Goal: Task Accomplishment & Management: Complete application form

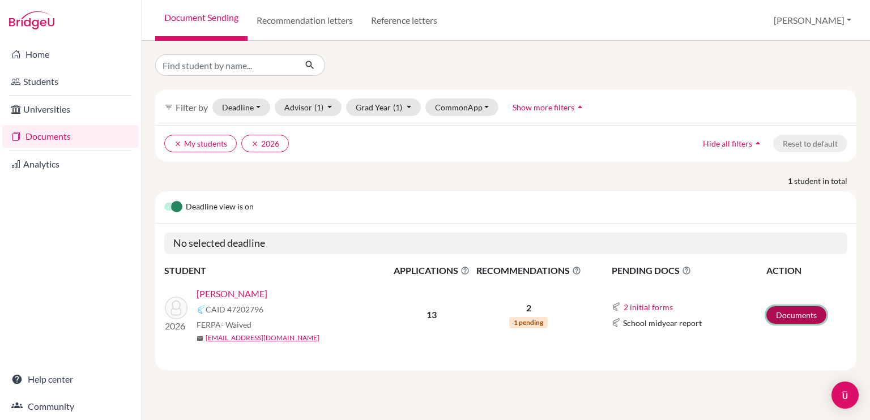
click at [786, 314] on link "Documents" at bounding box center [797, 316] width 60 height 18
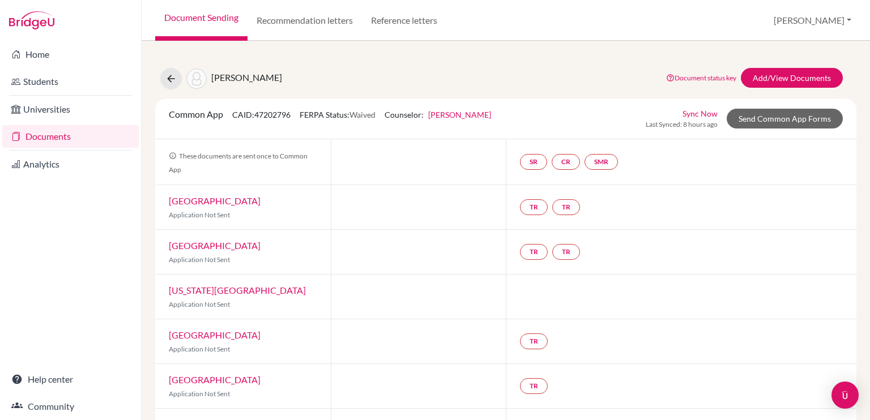
drag, startPoint x: 526, startPoint y: 158, endPoint x: 486, endPoint y: 150, distance: 40.4
click at [486, 150] on div at bounding box center [419, 161] width 176 height 45
click at [478, 116] on link "Carmem Wilson" at bounding box center [459, 115] width 63 height 10
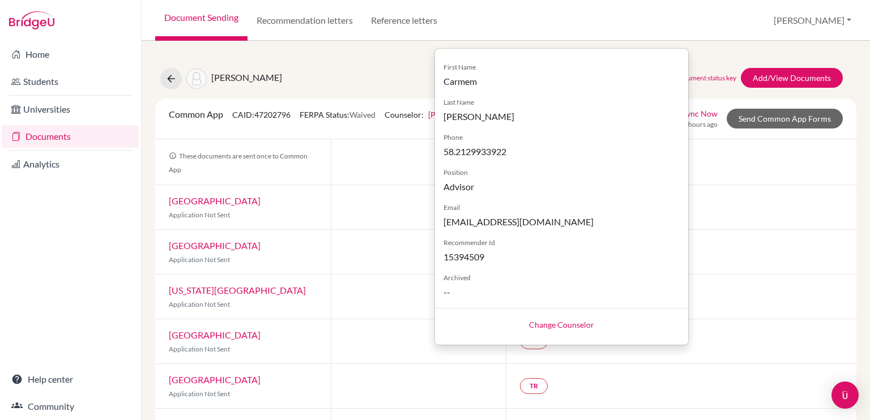
click at [544, 321] on link "Change Counselor" at bounding box center [561, 325] width 65 height 10
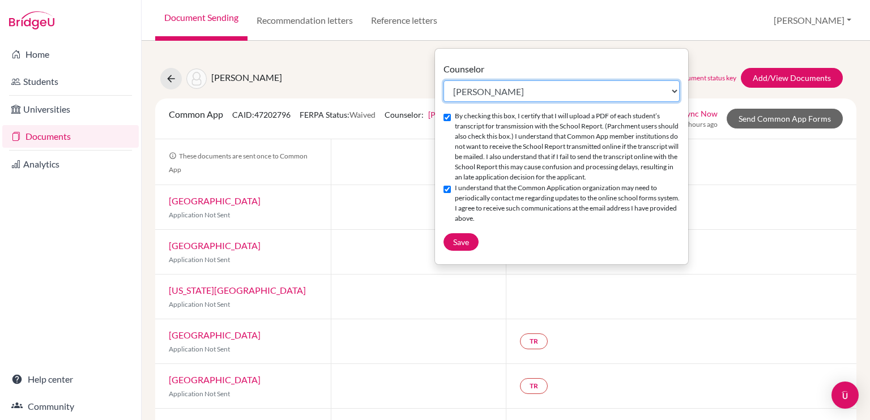
click at [674, 90] on select "Select counselor Martin Kattam Eugenia Lafee Christian Providenzia Adam Smee Ma…" at bounding box center [562, 91] width 236 height 22
select select "453801"
click at [444, 80] on select "Select counselor Martin Kattam Eugenia Lafee Christian Providenzia Adam Smee Ma…" at bounding box center [562, 91] width 236 height 22
checkbox input "false"
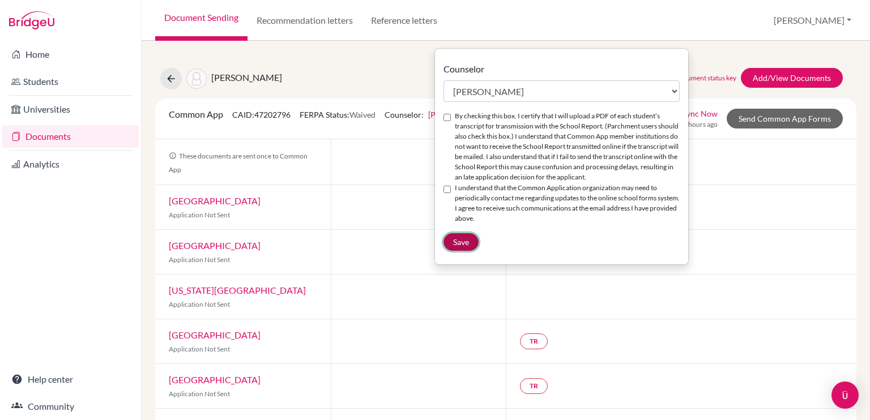
click at [462, 239] on span "Save" at bounding box center [461, 242] width 16 height 10
click at [446, 118] on input "By checking this box, I certify that I will upload a PDF of each student’s tran…" at bounding box center [447, 117] width 7 height 7
checkbox input "true"
click at [447, 186] on input "I understand that the Common Application organization may need to periodically …" at bounding box center [447, 189] width 7 height 7
checkbox input "true"
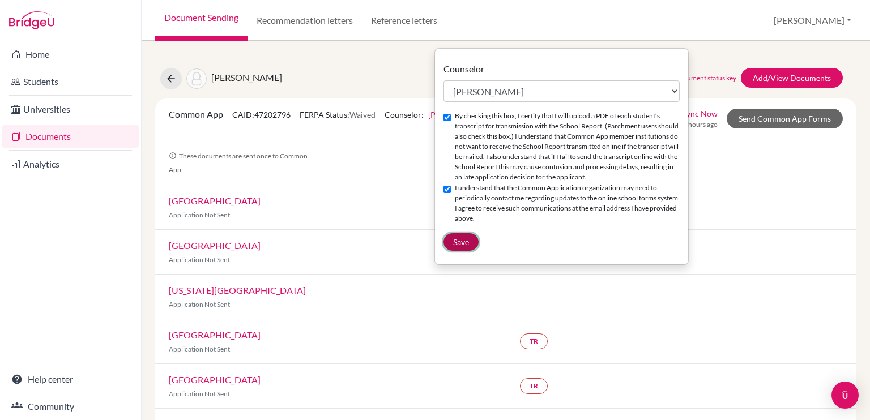
click at [458, 240] on span "Save" at bounding box center [461, 242] width 16 height 10
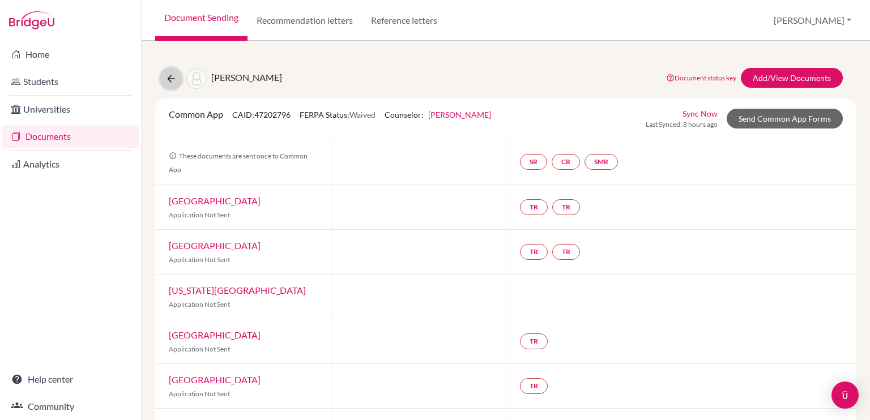
click at [170, 74] on icon at bounding box center [170, 78] width 11 height 11
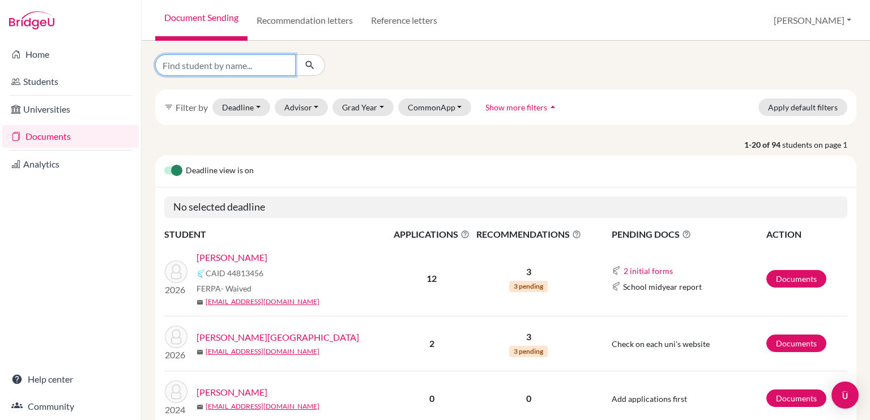
click at [200, 63] on input "Find student by name..." at bounding box center [225, 65] width 141 height 22
type input "[PERSON_NAME]"
click button "submit" at bounding box center [310, 65] width 30 height 22
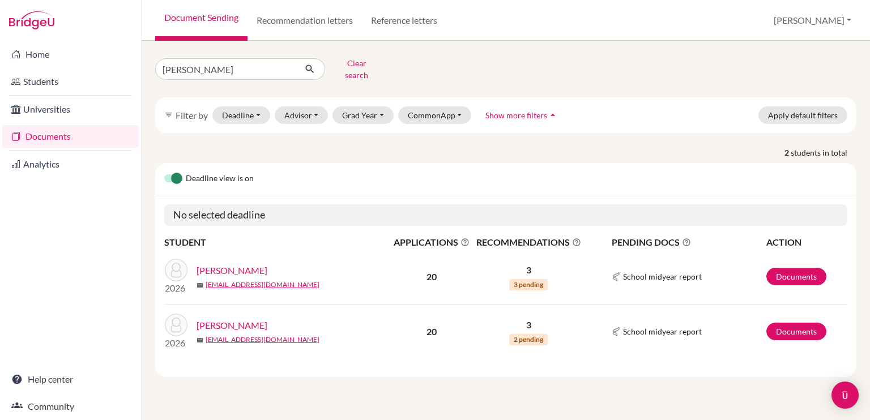
click at [241, 265] on link "Vazquez, Alejandro" at bounding box center [232, 271] width 71 height 14
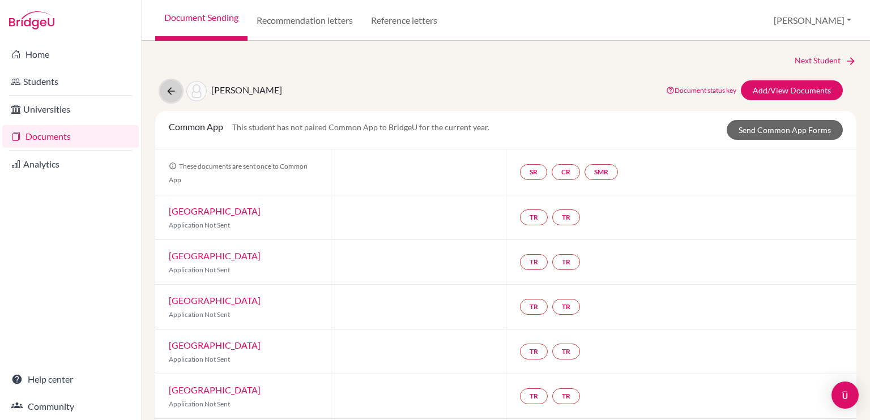
click at [172, 90] on icon at bounding box center [170, 91] width 11 height 11
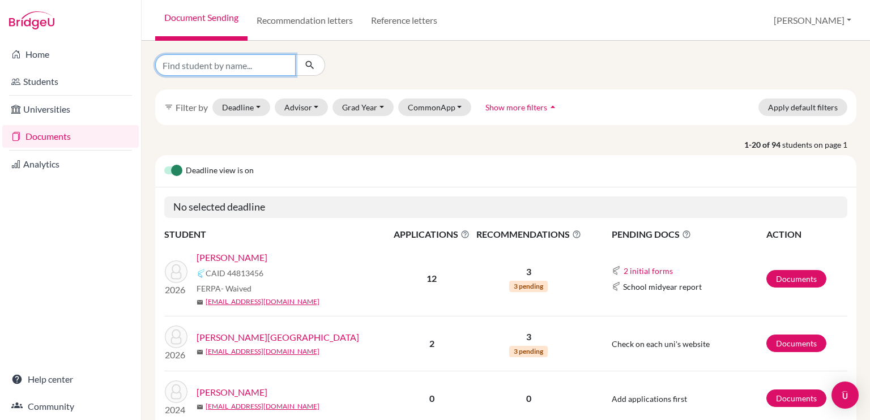
click at [262, 65] on input "Find student by name..." at bounding box center [225, 65] width 141 height 22
type input "vazquez"
click button "submit" at bounding box center [310, 65] width 30 height 22
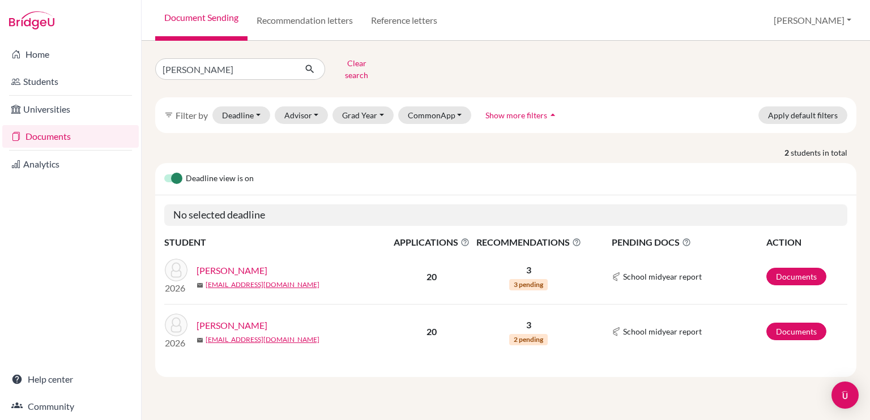
click at [232, 319] on link "[PERSON_NAME]" at bounding box center [232, 326] width 71 height 14
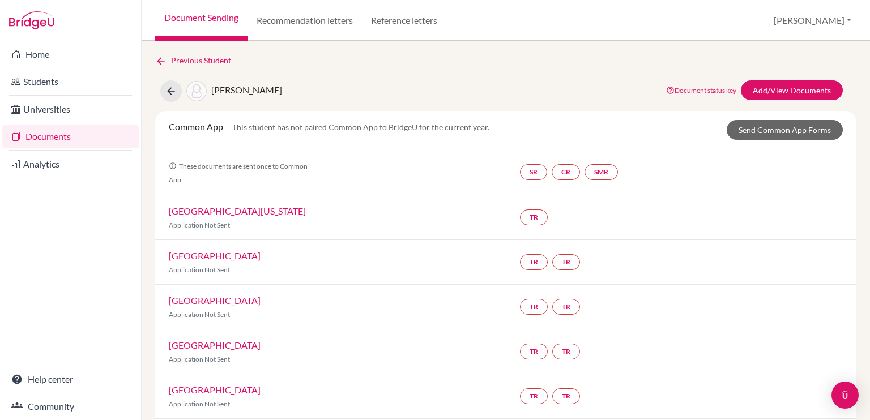
click at [82, 133] on link "Documents" at bounding box center [70, 136] width 137 height 23
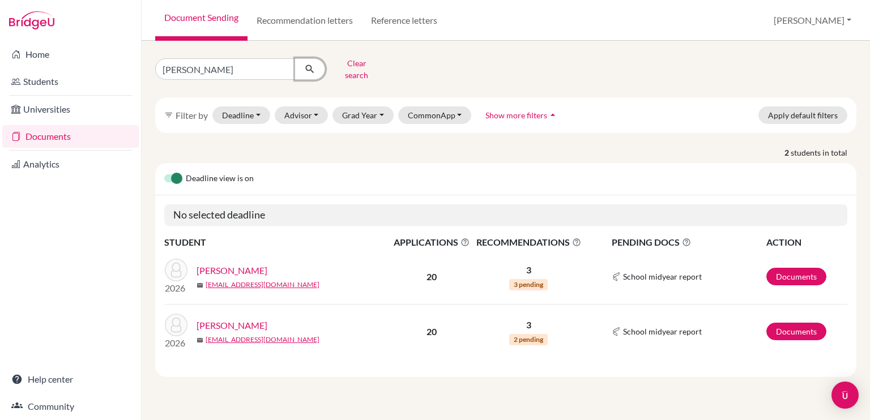
click at [297, 63] on button "submit" at bounding box center [310, 69] width 30 height 22
click at [219, 63] on input "[PERSON_NAME]" at bounding box center [225, 69] width 141 height 22
type input "v"
click at [295, 58] on button "submit" at bounding box center [310, 69] width 30 height 22
type input "david"
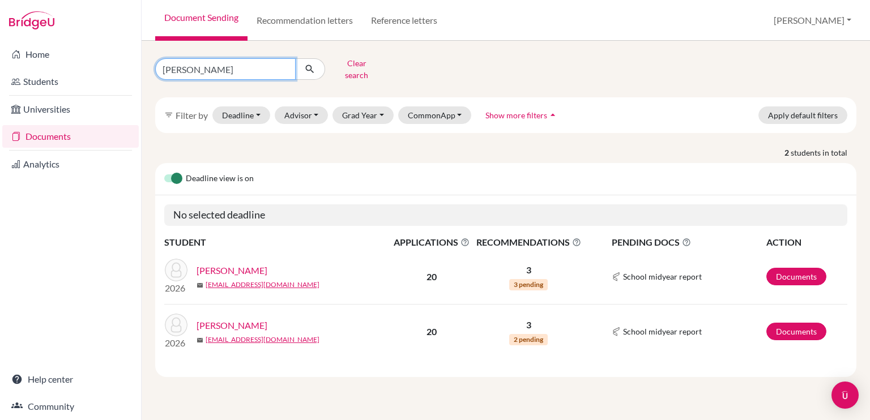
click button "submit" at bounding box center [310, 69] width 30 height 22
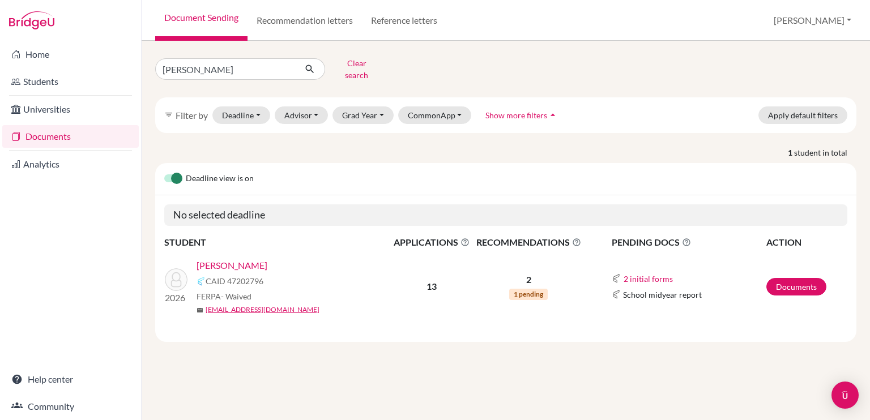
click at [245, 261] on link "[PERSON_NAME]" at bounding box center [232, 266] width 71 height 14
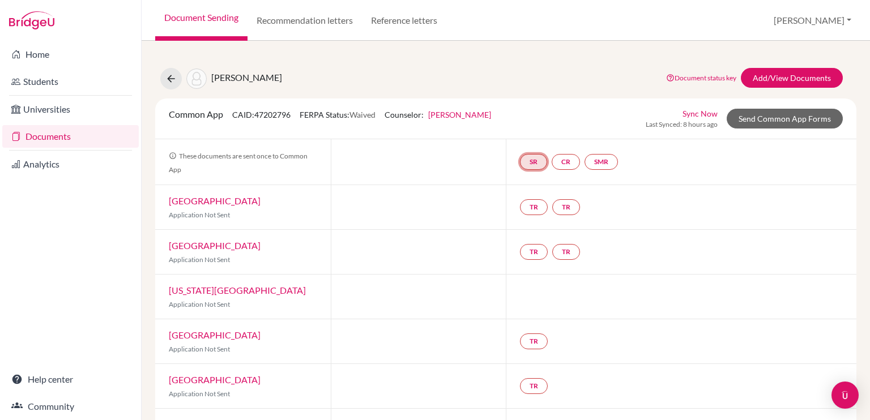
click at [529, 163] on link "SR" at bounding box center [533, 162] width 27 height 16
click at [531, 134] on small "Incomplete" at bounding box center [534, 139] width 53 height 10
click at [531, 108] on h3 "School report" at bounding box center [534, 107] width 66 height 20
click at [529, 163] on link "SR" at bounding box center [533, 162] width 27 height 16
click at [530, 107] on h3 "School report" at bounding box center [534, 107] width 66 height 20
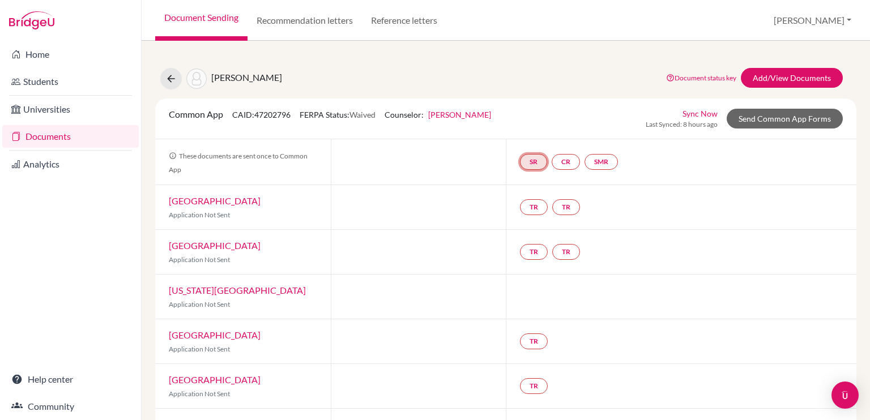
click at [533, 156] on link "SR" at bounding box center [533, 162] width 27 height 16
click at [530, 134] on small "Incomplete" at bounding box center [534, 139] width 53 height 10
click at [530, 160] on link "SR" at bounding box center [533, 162] width 27 height 16
click at [572, 163] on link "CR" at bounding box center [566, 162] width 28 height 16
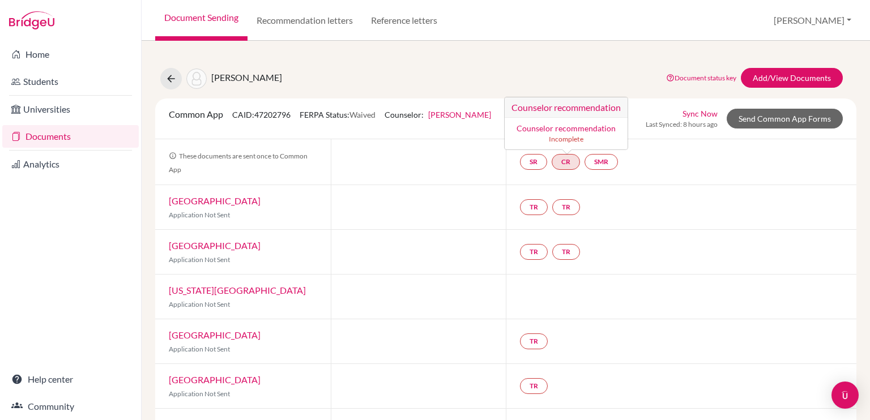
click at [561, 129] on link "Counselor recommendation" at bounding box center [566, 129] width 99 height 10
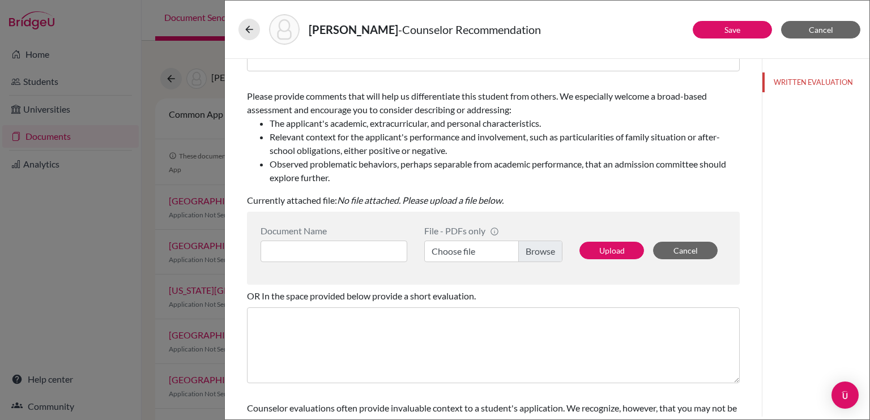
scroll to position [210, 0]
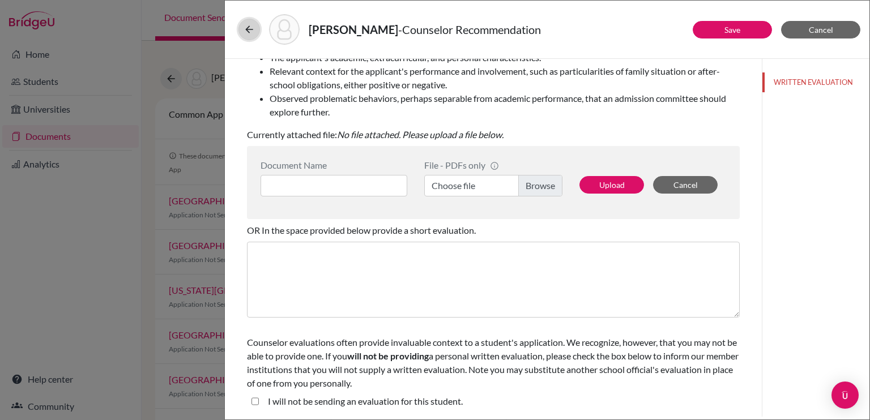
click at [247, 28] on icon at bounding box center [249, 29] width 11 height 11
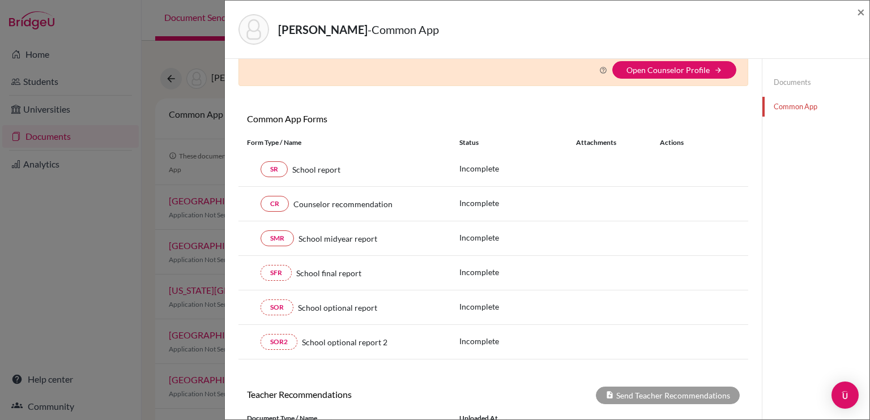
scroll to position [65, 0]
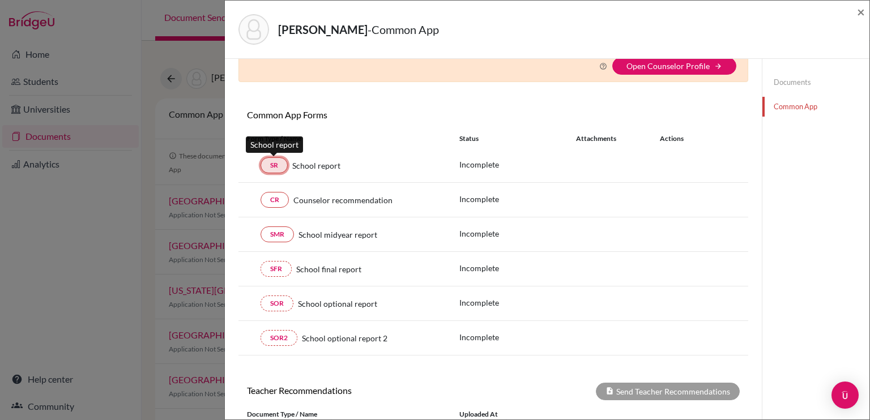
click at [274, 161] on link "SR" at bounding box center [274, 166] width 27 height 16
drag, startPoint x: 277, startPoint y: 163, endPoint x: 537, endPoint y: 223, distance: 266.9
click at [537, 223] on div "SMR School midyear report Incomplete" at bounding box center [494, 235] width 510 height 35
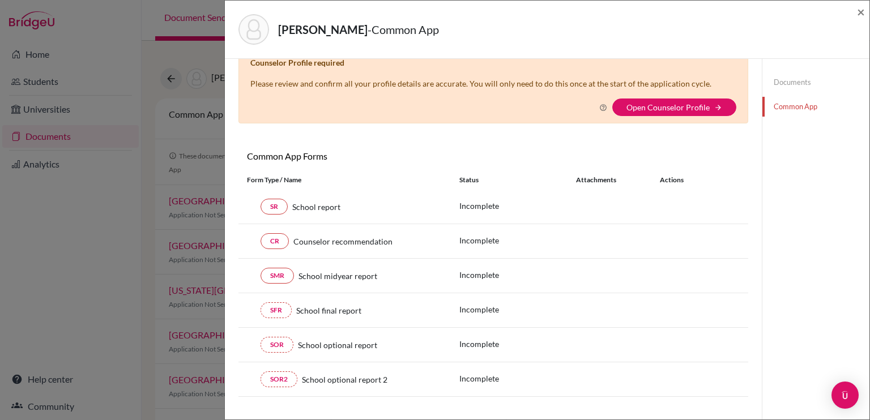
scroll to position [18, 0]
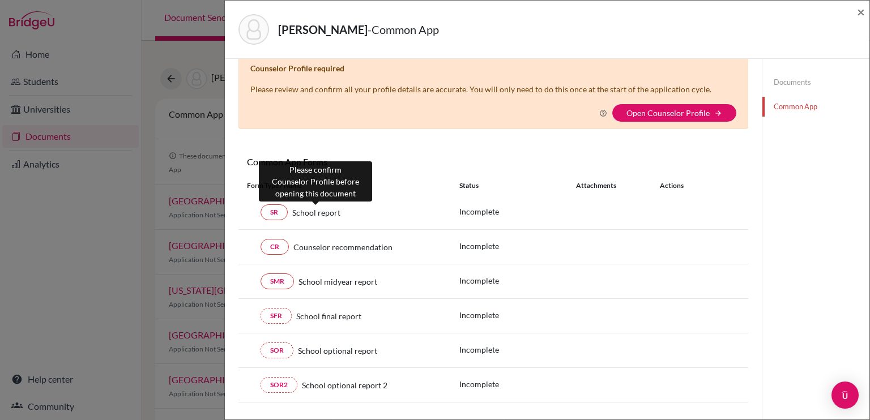
click at [322, 217] on span "School report" at bounding box center [316, 213] width 48 height 12
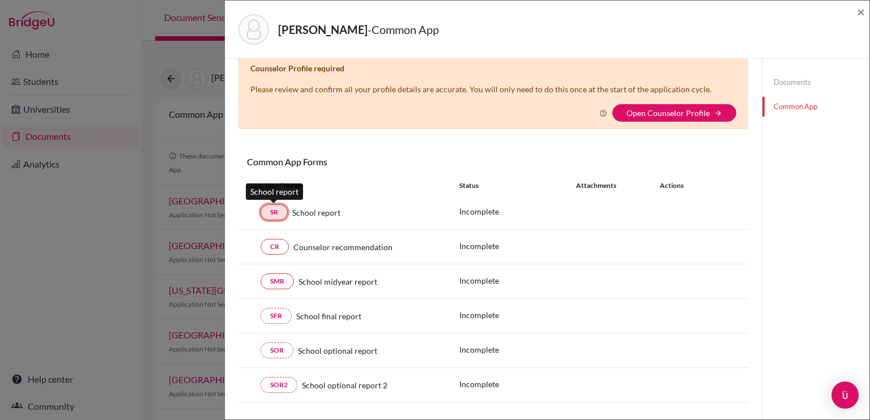
click at [276, 215] on link "SR" at bounding box center [274, 213] width 27 height 16
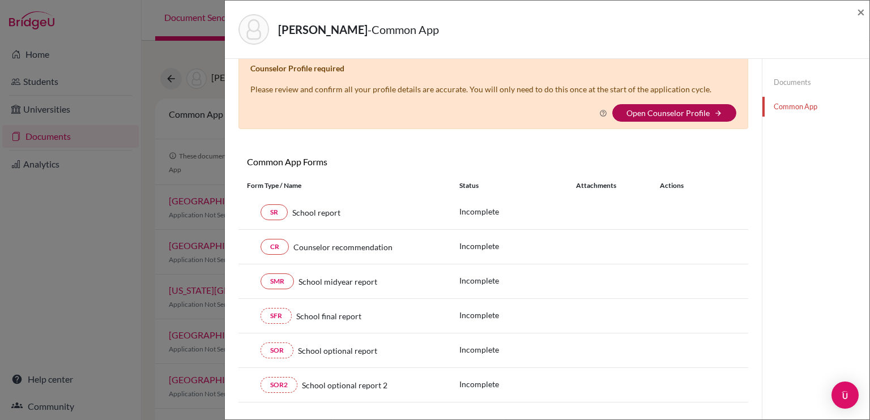
click at [695, 114] on link "Open Counselor Profile" at bounding box center [668, 113] width 83 height 10
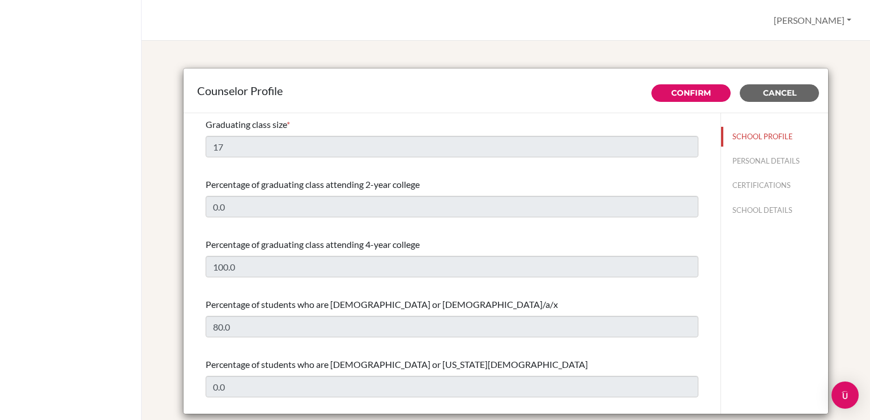
select select "1"
select select "235563"
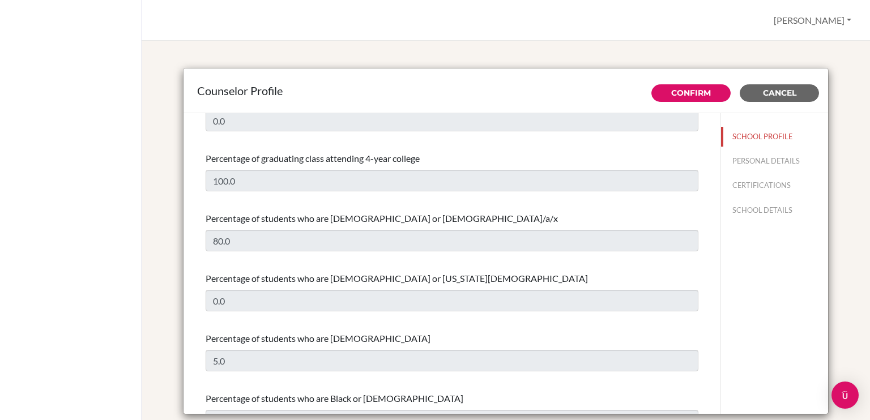
scroll to position [91, 0]
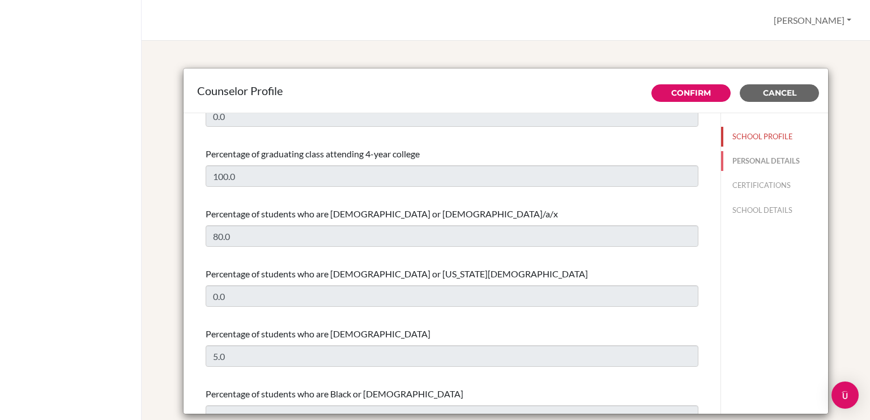
click at [748, 163] on button "PERSONAL DETAILS" at bounding box center [774, 161] width 107 height 20
type input "[PERSON_NAME]"
type input "Lafee"
type input "Advisor"
type input "58.4248040695"
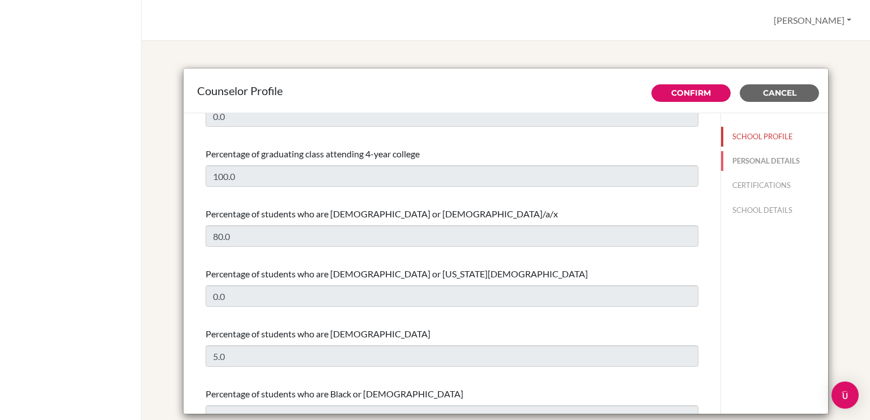
type input "eugenial@ecak12.com"
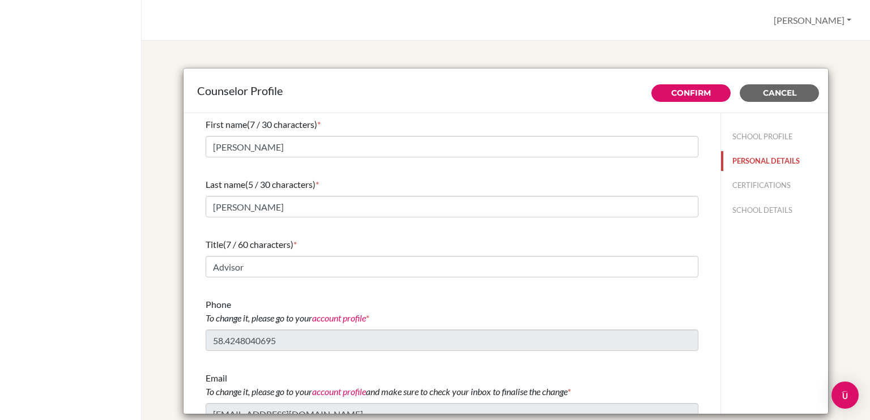
scroll to position [14, 0]
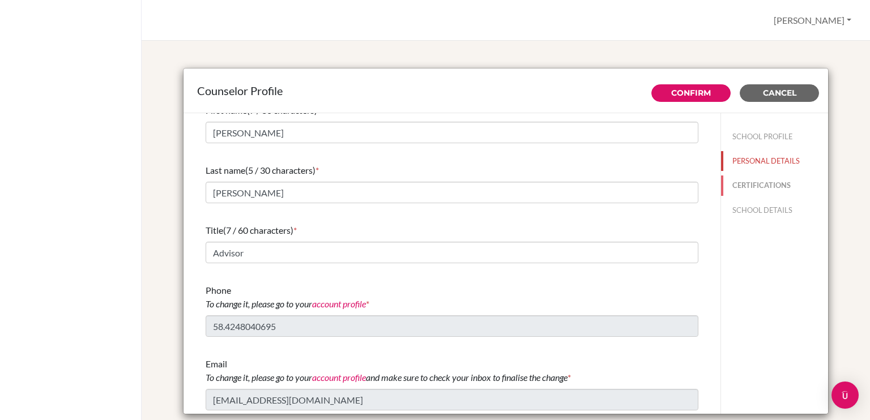
click at [741, 185] on button "CERTIFICATIONS" at bounding box center [774, 186] width 107 height 20
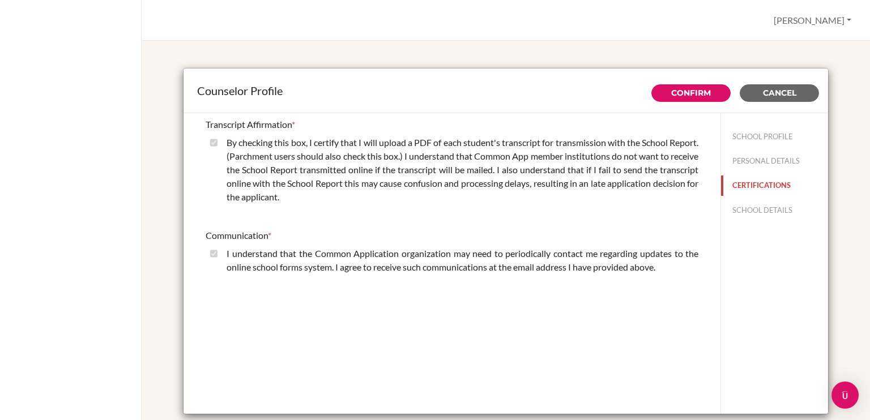
scroll to position [0, 0]
click at [740, 207] on button "SCHOOL DETAILS" at bounding box center [774, 211] width 107 height 20
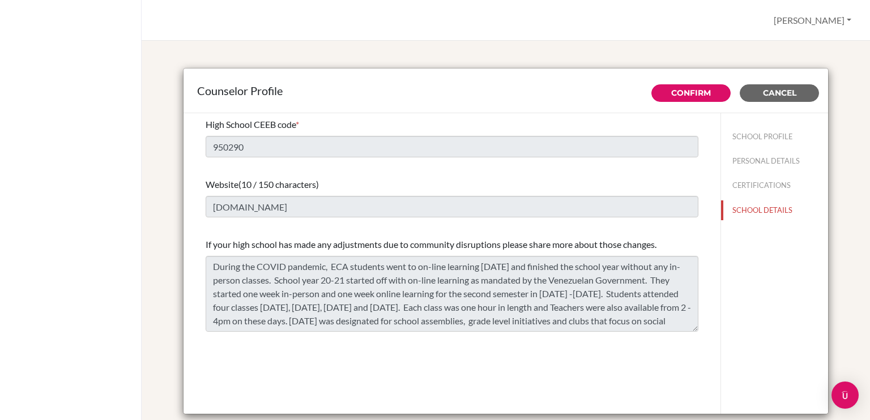
click at [378, 360] on div "High School CEEB code * 950290 Website (10 / 150 characters) ecak12.com If your…" at bounding box center [452, 263] width 537 height 301
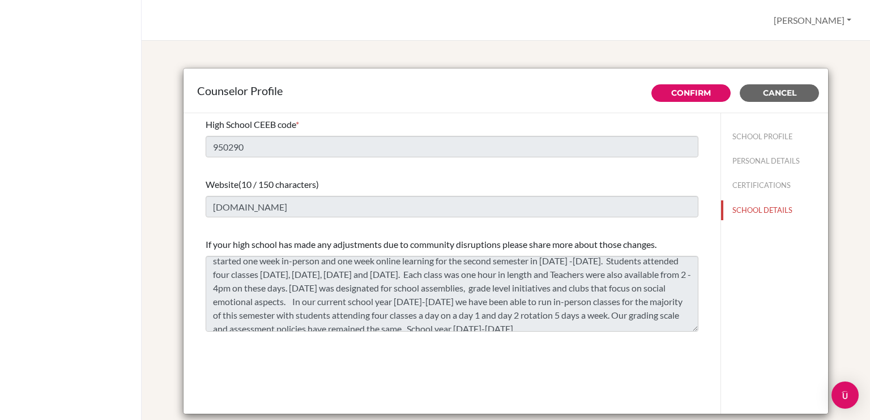
scroll to position [33, 0]
click at [767, 183] on button "CERTIFICATIONS" at bounding box center [774, 186] width 107 height 20
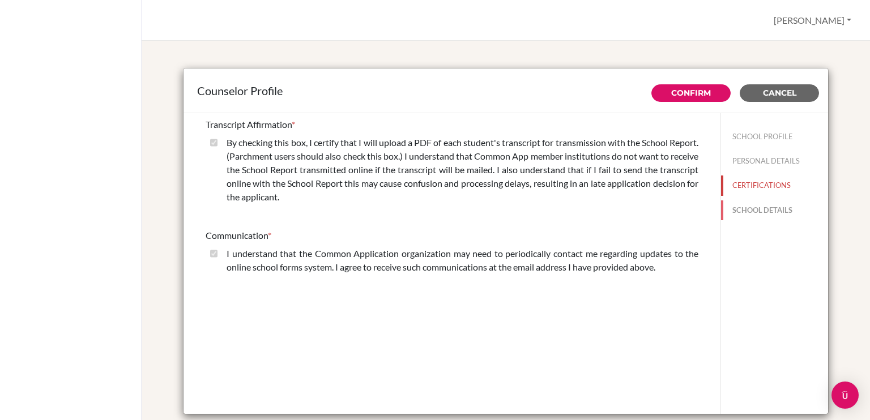
click at [736, 211] on button "SCHOOL DETAILS" at bounding box center [774, 211] width 107 height 20
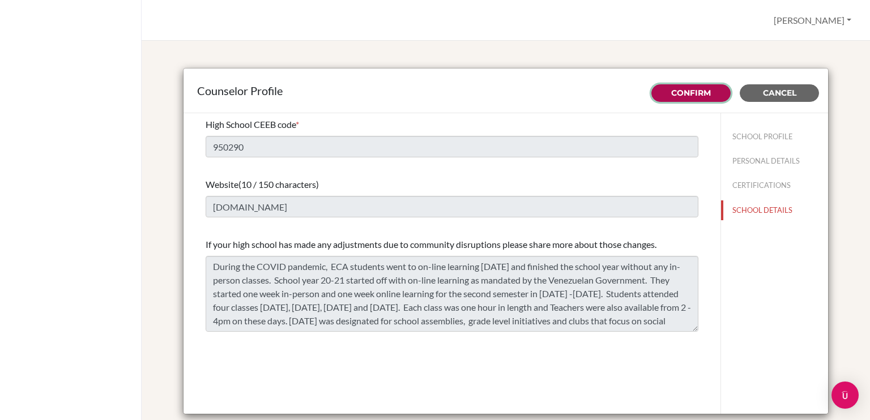
click at [682, 97] on link "Confirm" at bounding box center [691, 93] width 40 height 10
type input "17"
type input "0.0"
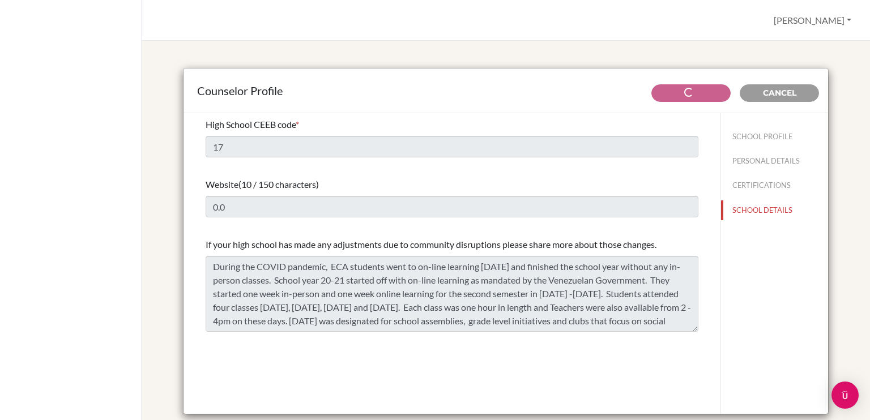
select select "1"
select select "235563"
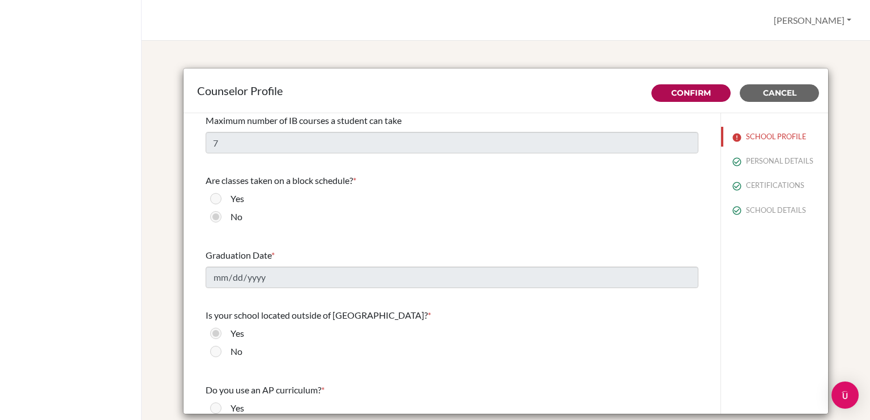
scroll to position [962, 0]
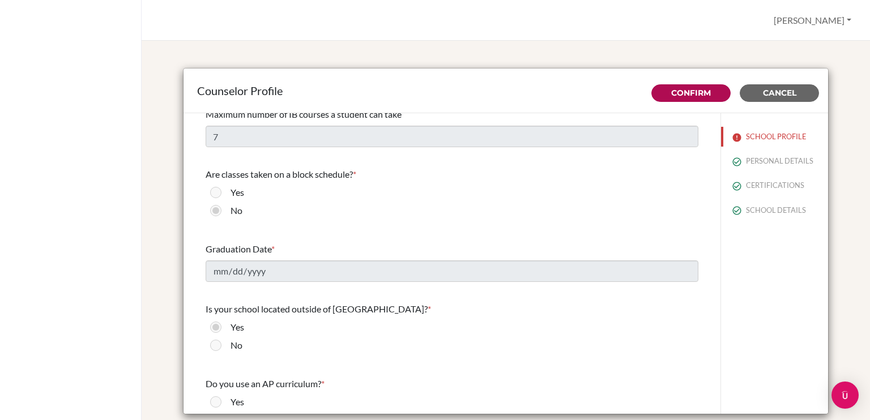
click at [297, 210] on div "No" at bounding box center [452, 213] width 493 height 18
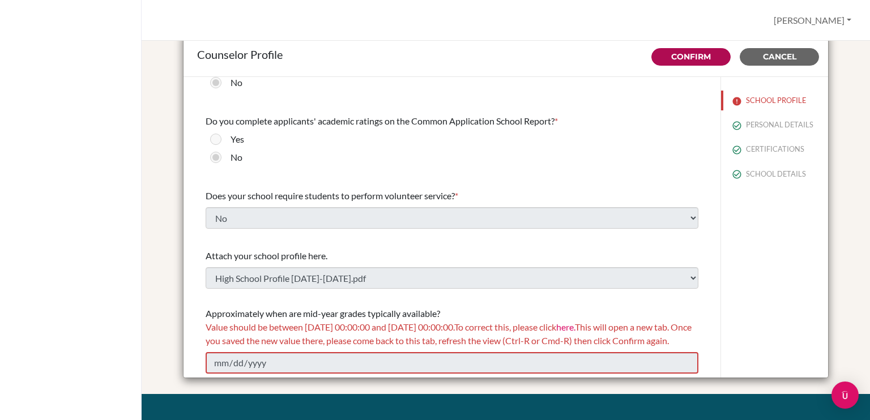
scroll to position [36, 0]
click at [542, 322] on span "Value should be between 01/01/2025 00:00:00 and 12/31/2026 00:00:00. To correct…" at bounding box center [449, 334] width 486 height 24
click at [515, 322] on span "Value should be between 01/01/2025 00:00:00 and 12/31/2026 00:00:00. To correct…" at bounding box center [449, 334] width 486 height 24
click at [575, 322] on link "here." at bounding box center [565, 327] width 19 height 11
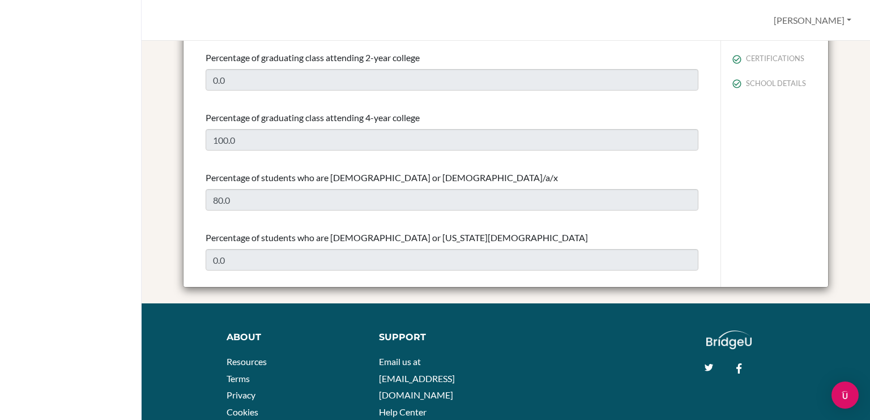
scroll to position [0, 0]
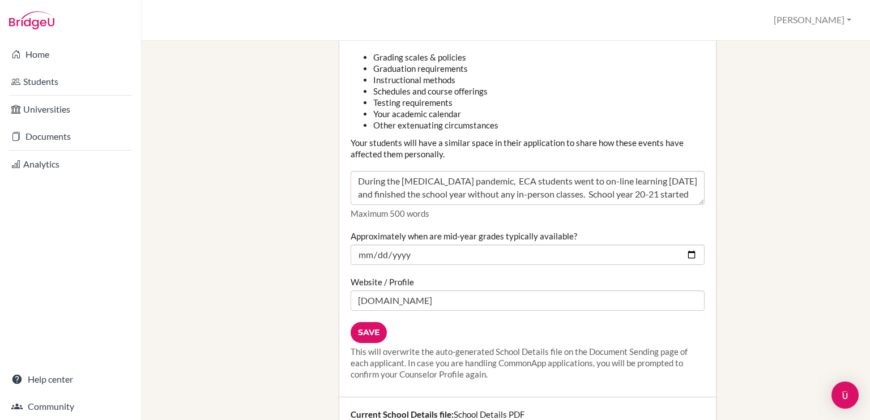
scroll to position [1293, 0]
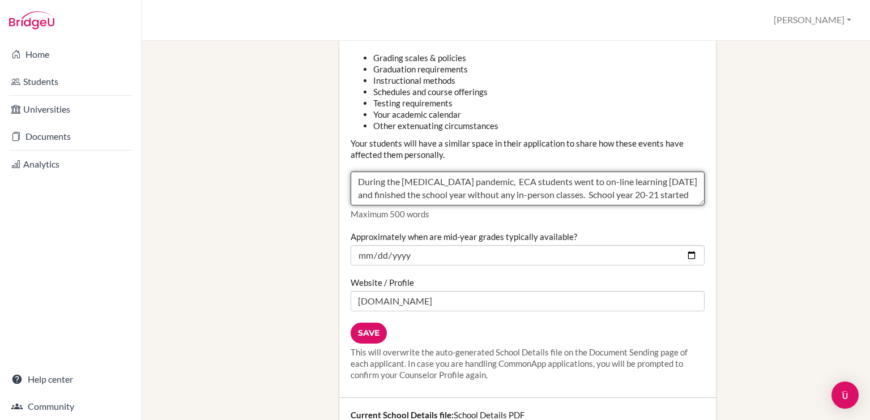
click at [465, 177] on textarea "During the [MEDICAL_DATA] pandemic, ECA students went to on-line learning [DATE…" at bounding box center [528, 189] width 354 height 34
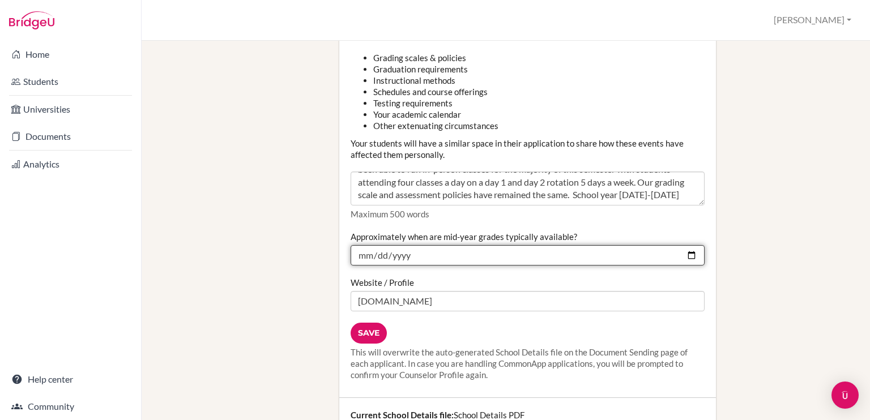
click at [437, 245] on input "[DATE]" at bounding box center [528, 255] width 354 height 20
click at [377, 245] on input "[DATE]" at bounding box center [528, 255] width 354 height 20
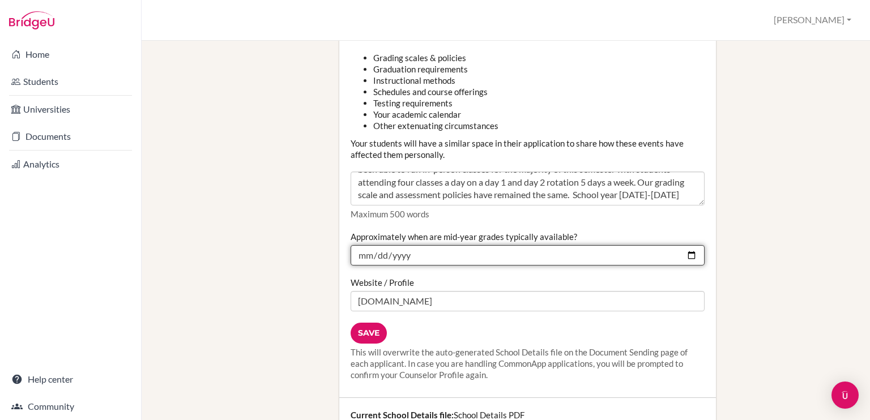
click at [359, 245] on input "[DATE]" at bounding box center [528, 255] width 354 height 20
type input "[DATE]"
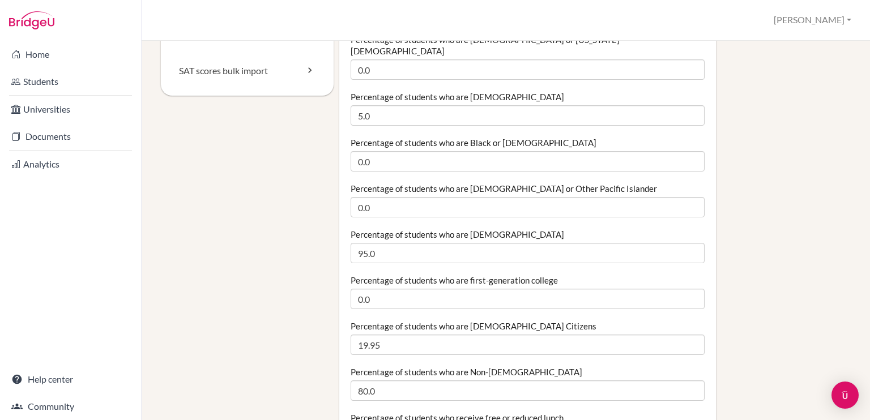
scroll to position [0, 0]
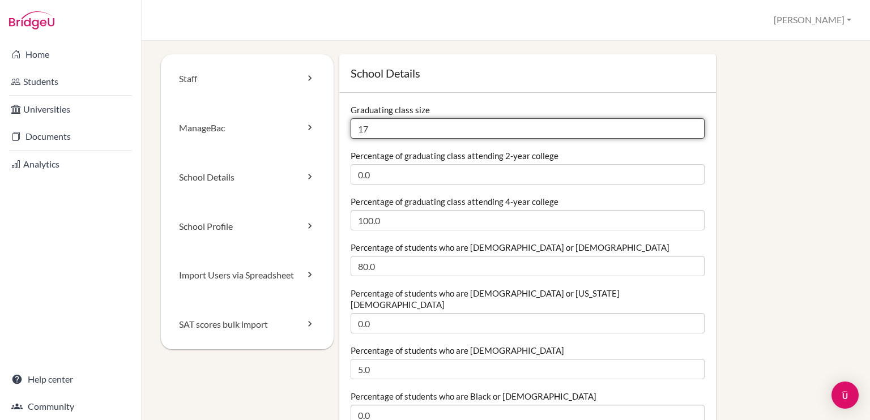
click at [378, 125] on input "17" at bounding box center [528, 128] width 354 height 20
type input "1"
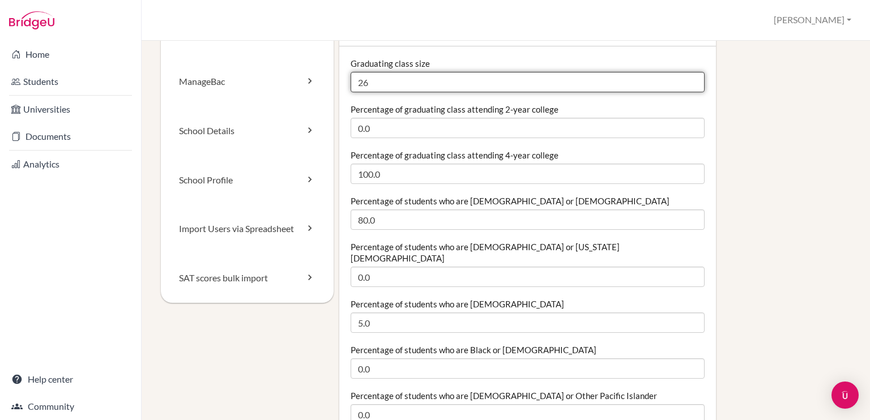
scroll to position [51, 0]
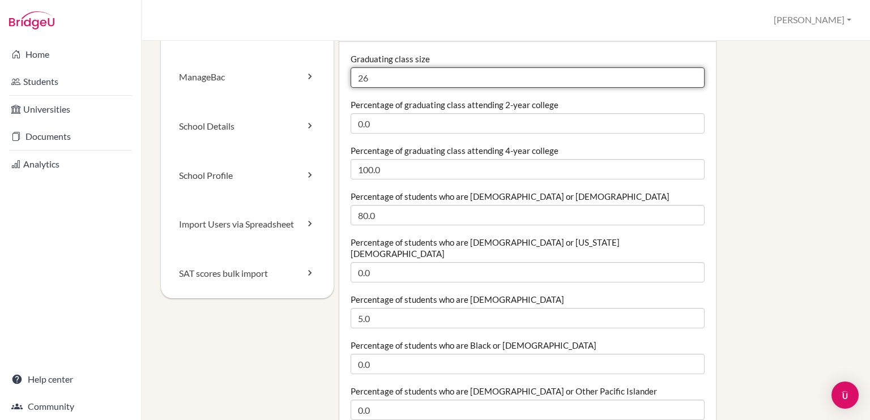
type input "26"
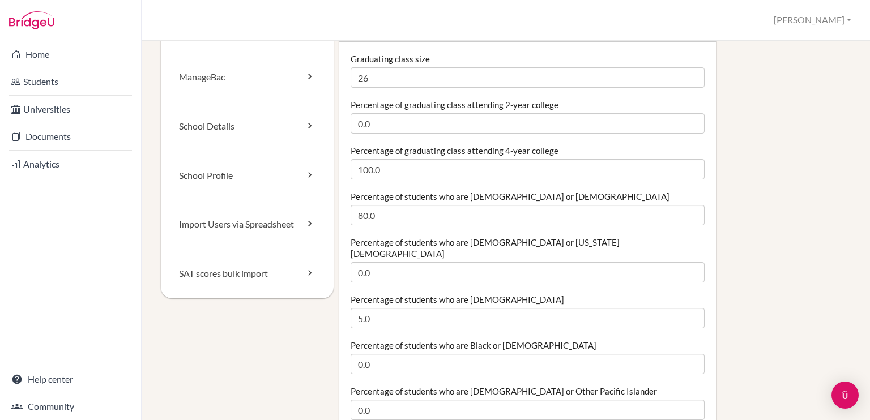
drag, startPoint x: 451, startPoint y: 215, endPoint x: 290, endPoint y: 327, distance: 196.9
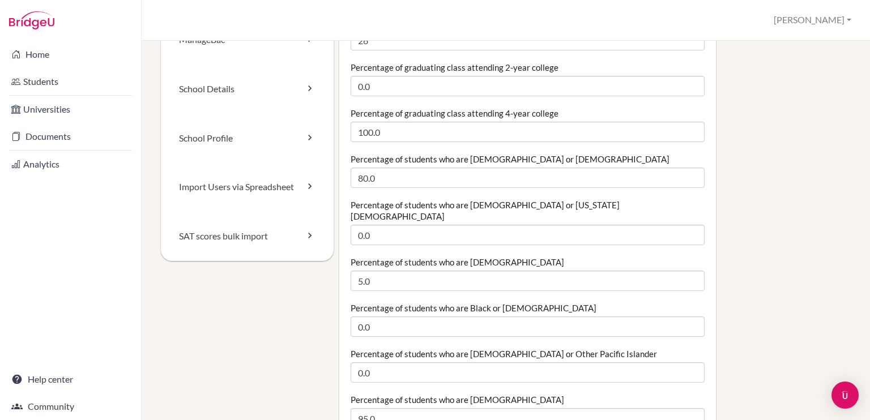
scroll to position [90, 0]
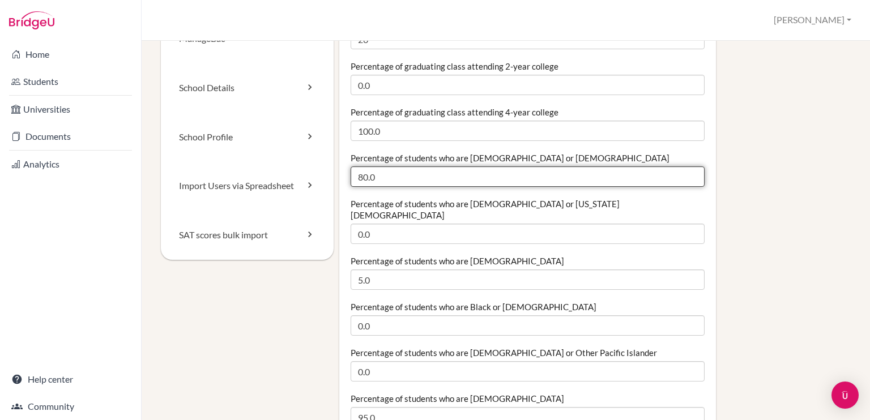
click at [385, 180] on input "80.0" at bounding box center [528, 177] width 354 height 20
type input "8"
type input "90.0"
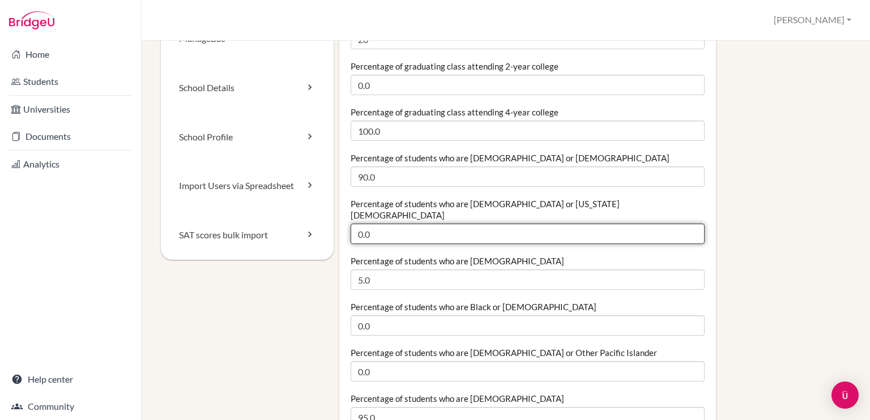
click at [418, 224] on input "0.0" at bounding box center [528, 234] width 354 height 20
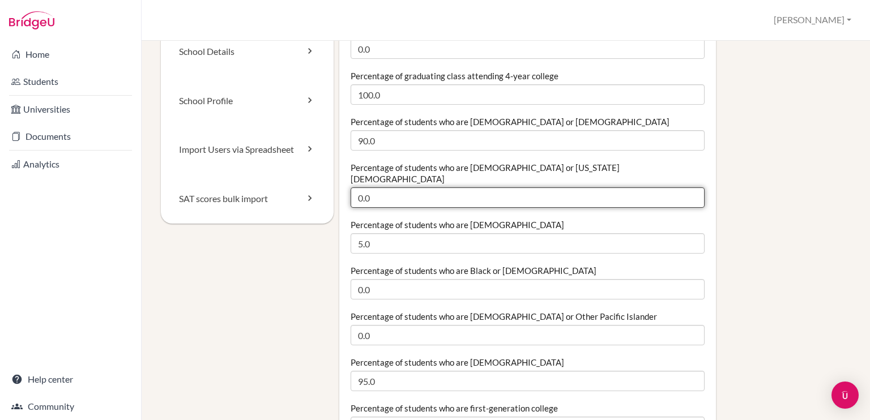
scroll to position [127, 0]
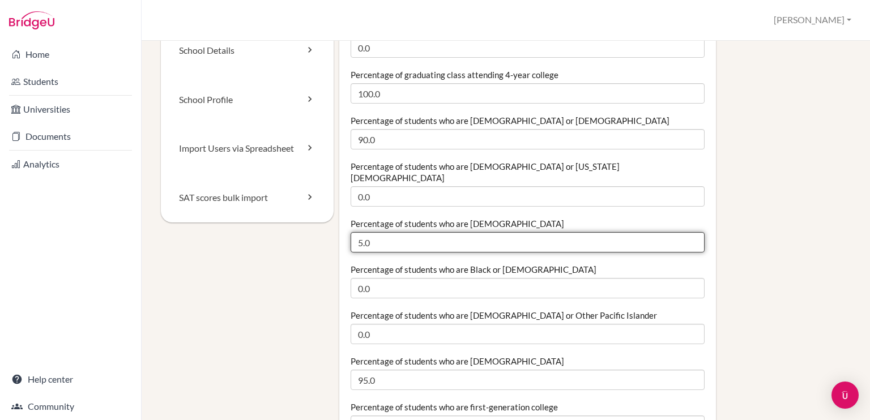
click at [407, 234] on input "5.0" at bounding box center [528, 242] width 354 height 20
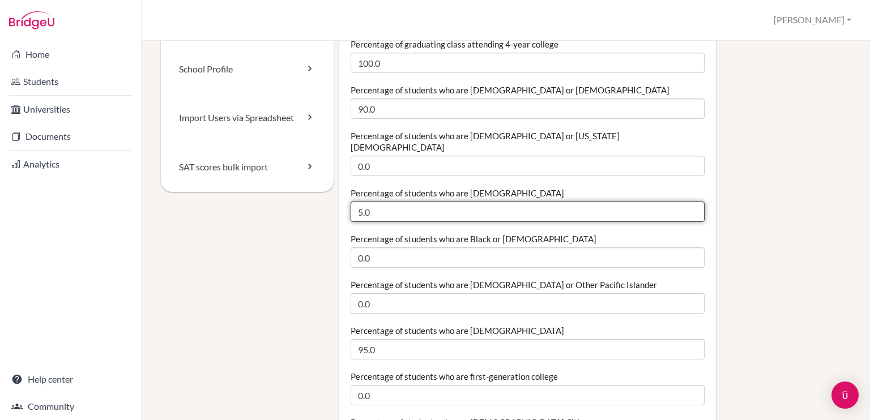
scroll to position [156, 0]
type input "5"
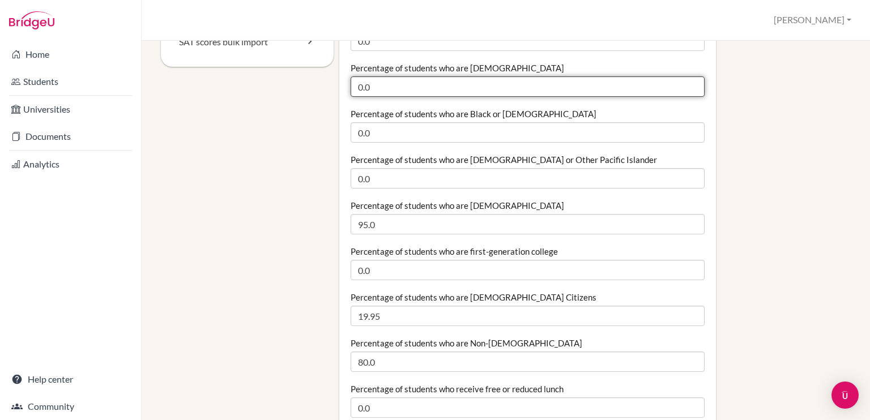
scroll to position [284, 0]
type input "0.0"
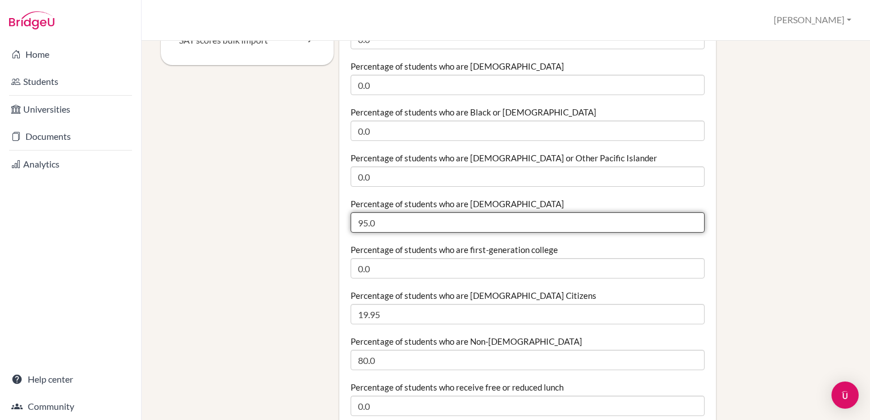
click at [394, 214] on input "95.0" at bounding box center [528, 222] width 354 height 20
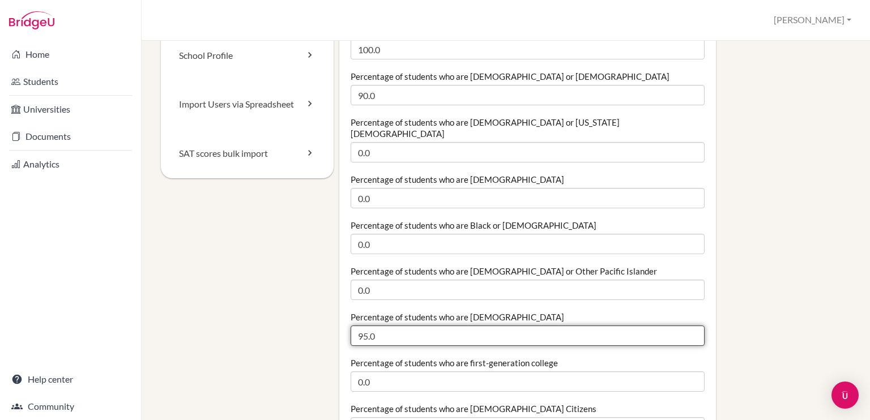
scroll to position [104, 0]
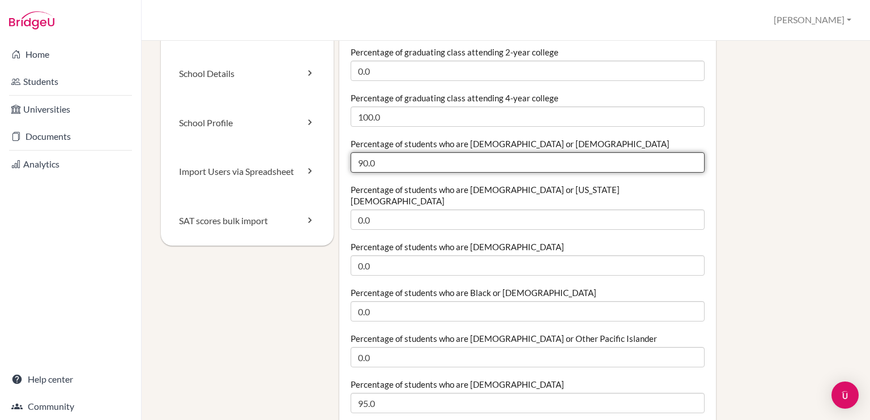
click at [392, 164] on input "90.0" at bounding box center [528, 162] width 354 height 20
type input "9"
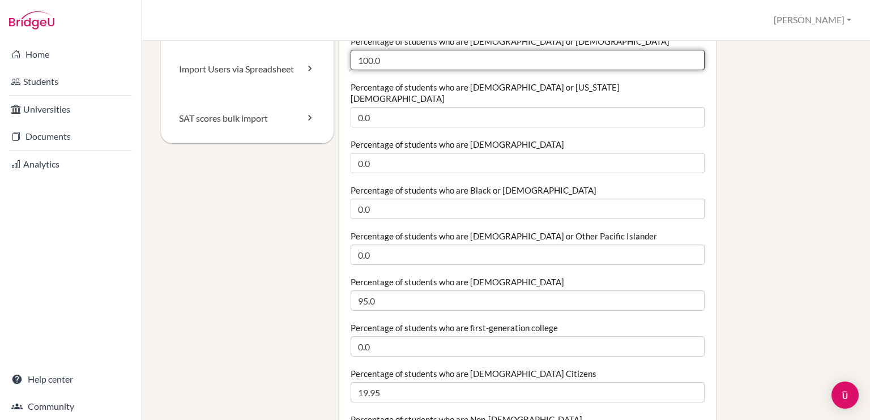
scroll to position [207, 0]
type input "100.0"
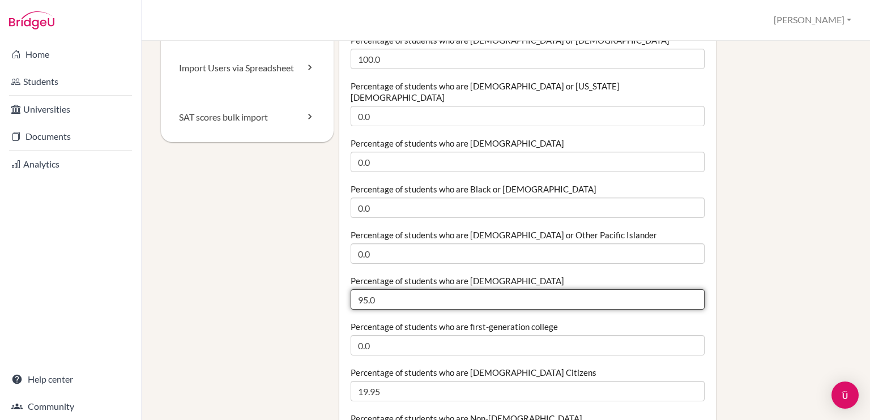
click at [380, 290] on input "95.0" at bounding box center [528, 300] width 354 height 20
type input "9"
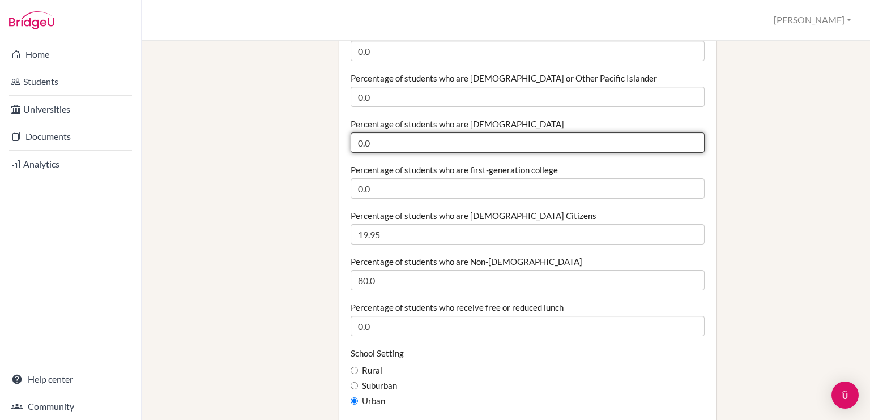
scroll to position [367, 0]
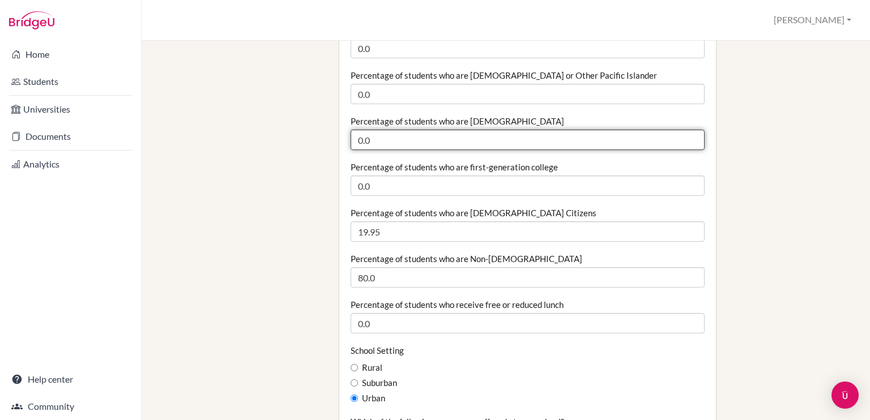
type input "0.0"
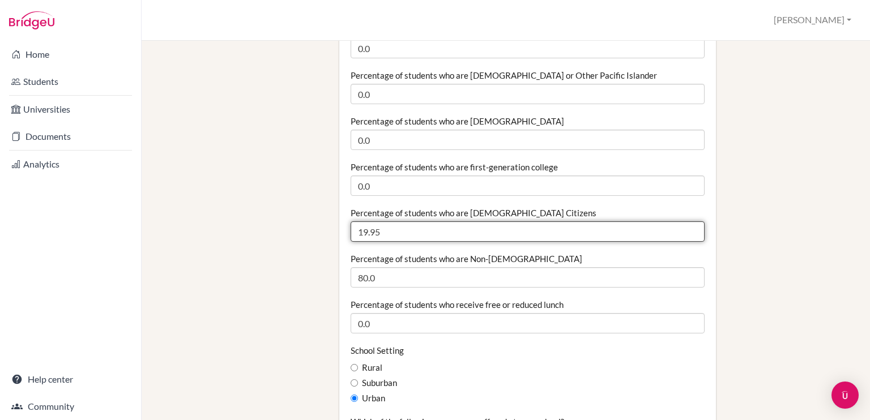
click at [392, 224] on input "19.95" at bounding box center [528, 232] width 354 height 20
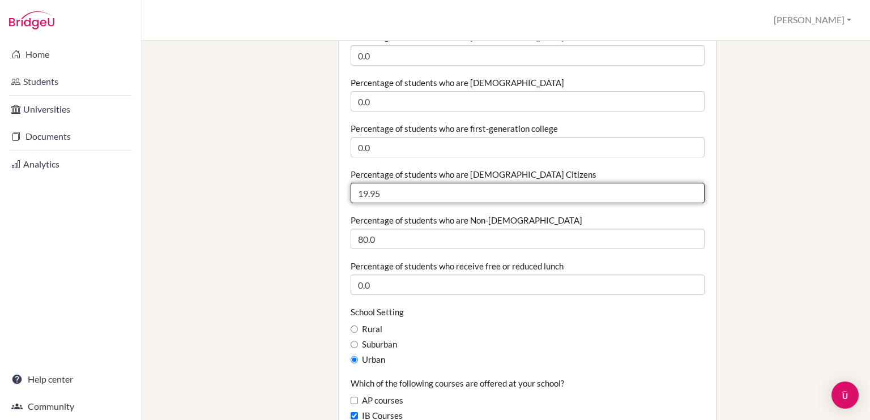
scroll to position [408, 0]
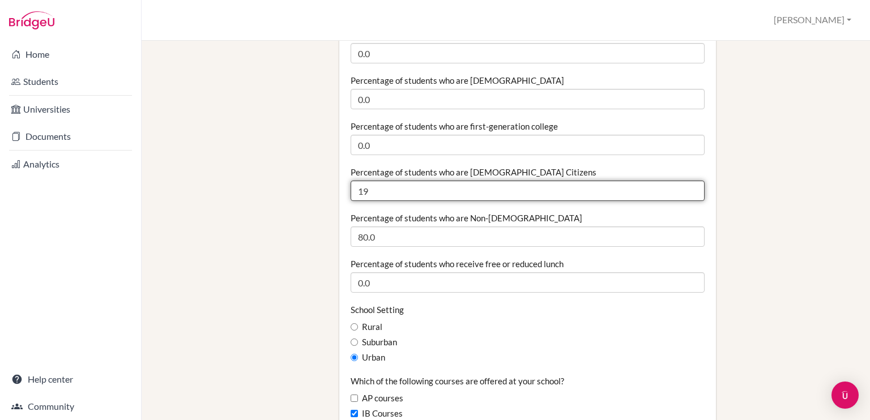
type input "1"
type input "20.0"
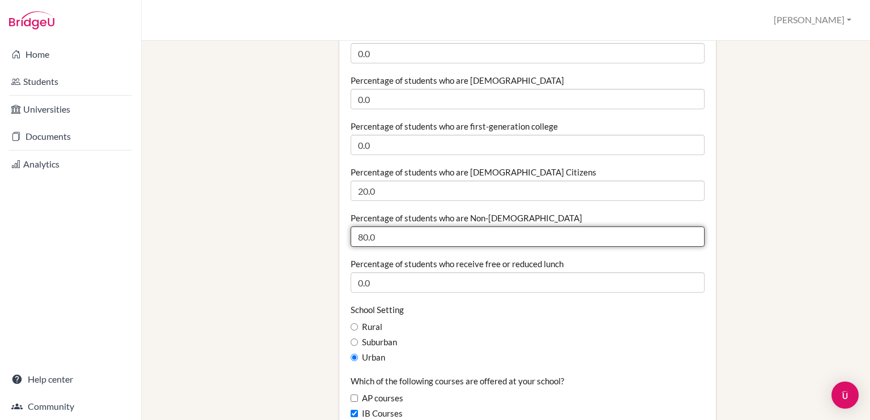
click at [392, 227] on input "80.0" at bounding box center [528, 237] width 354 height 20
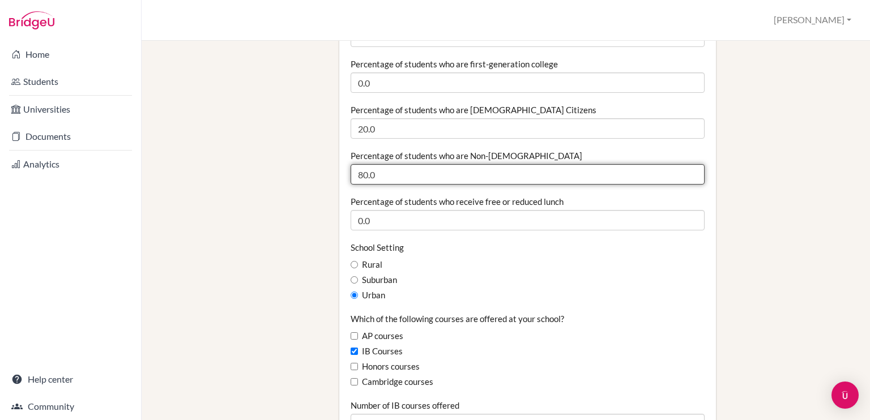
scroll to position [471, 0]
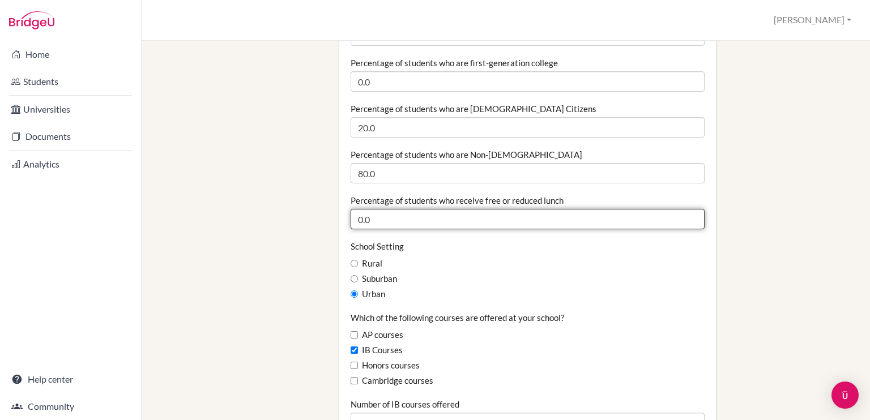
click at [380, 209] on input "0.0" at bounding box center [528, 219] width 354 height 20
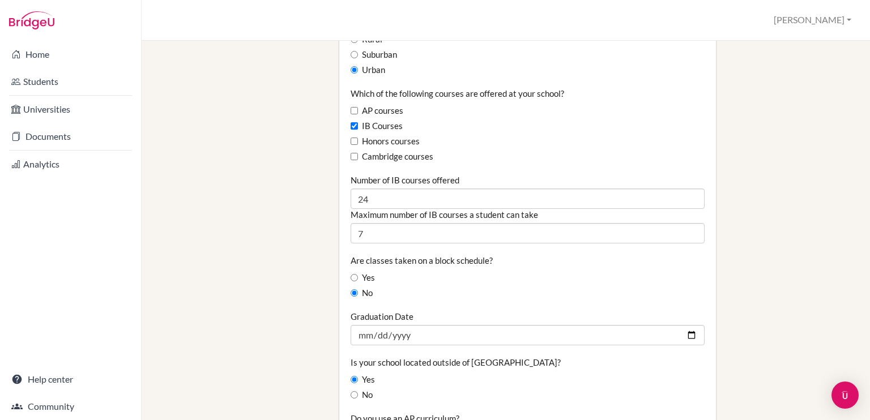
scroll to position [698, 0]
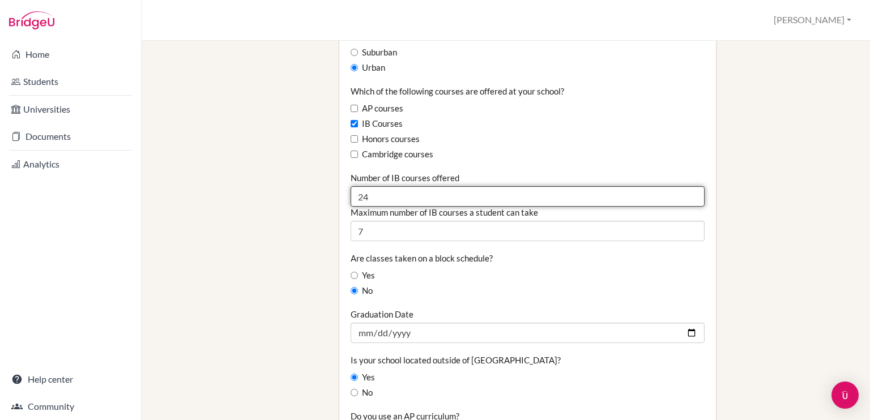
click at [385, 186] on input "24" at bounding box center [528, 196] width 354 height 20
type input "28"
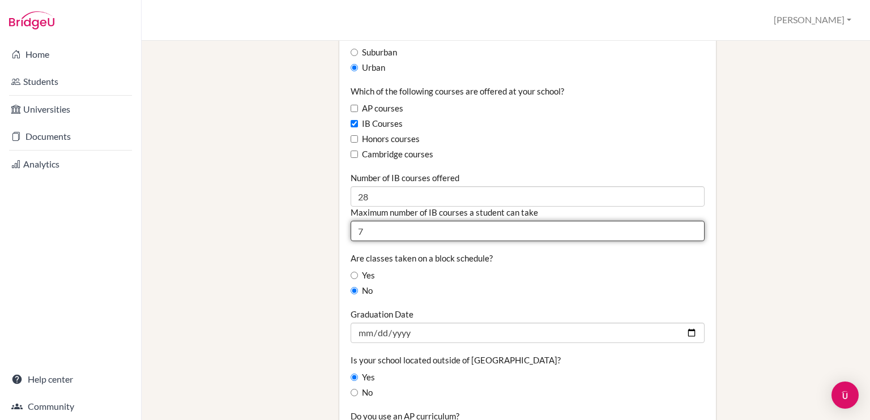
click at [423, 221] on input "7" at bounding box center [528, 231] width 354 height 20
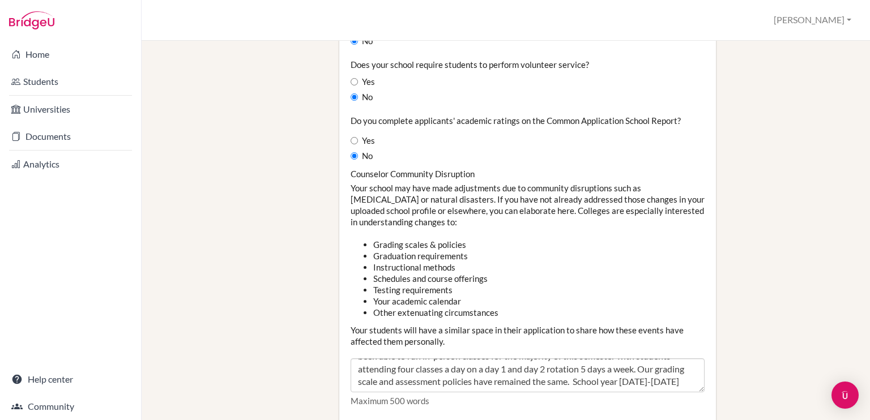
scroll to position [1107, 0]
type input "6"
click at [426, 306] on li "Other extenuating circumstances" at bounding box center [538, 311] width 331 height 11
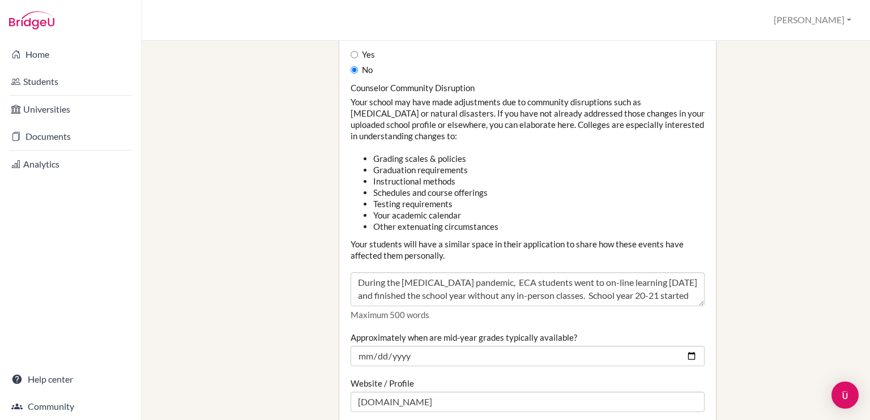
scroll to position [1194, 0]
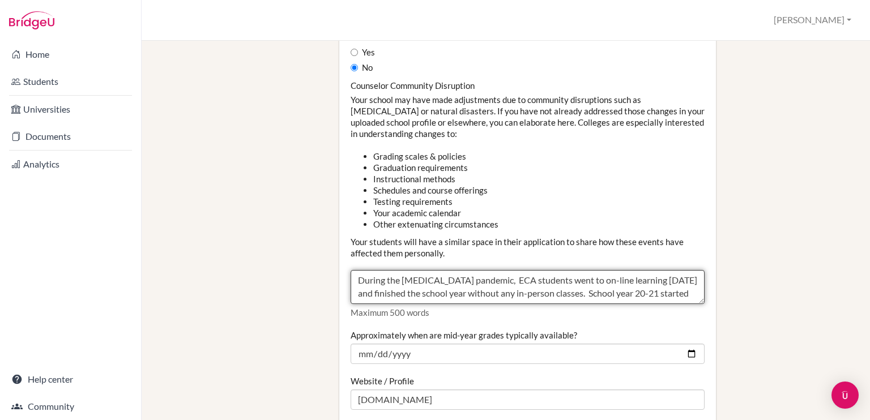
click at [418, 280] on textarea "During the [MEDICAL_DATA] pandemic, ECA students went to on-line learning [DATE…" at bounding box center [528, 287] width 354 height 34
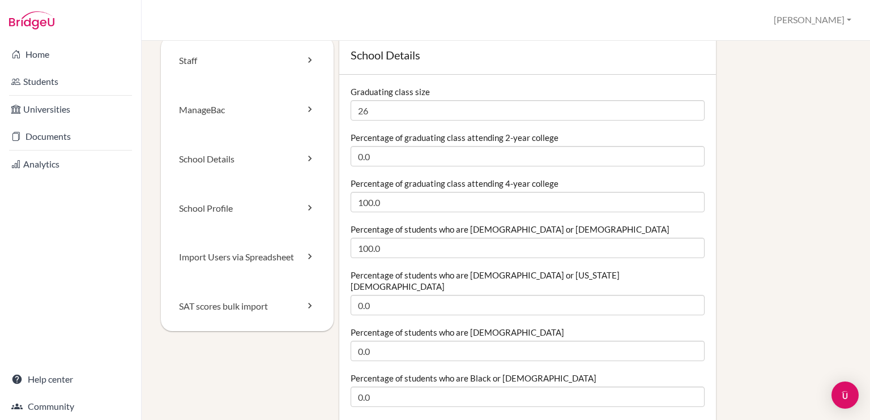
scroll to position [0, 0]
